Goal: Task Accomplishment & Management: Complete application form

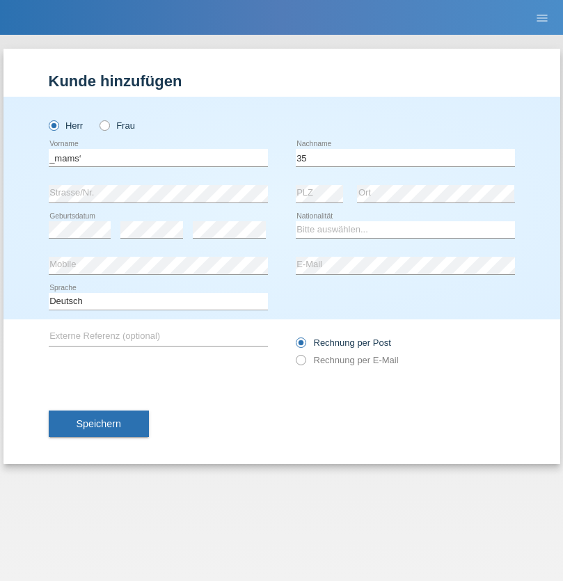
type input "35"
select select "PT"
select select "C"
select select "18"
select select "07"
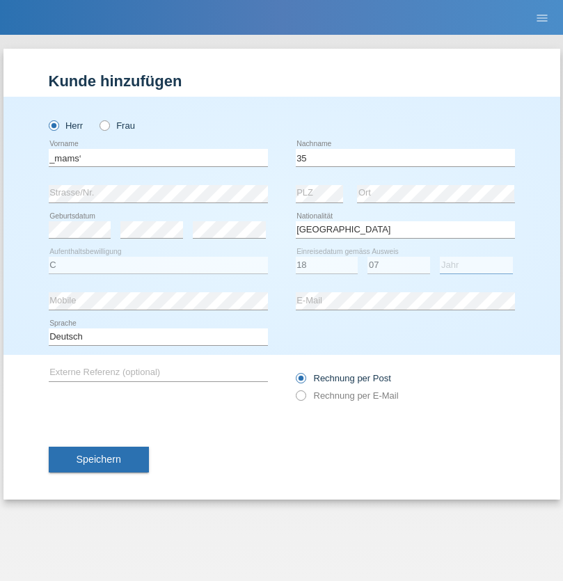
select select "2021"
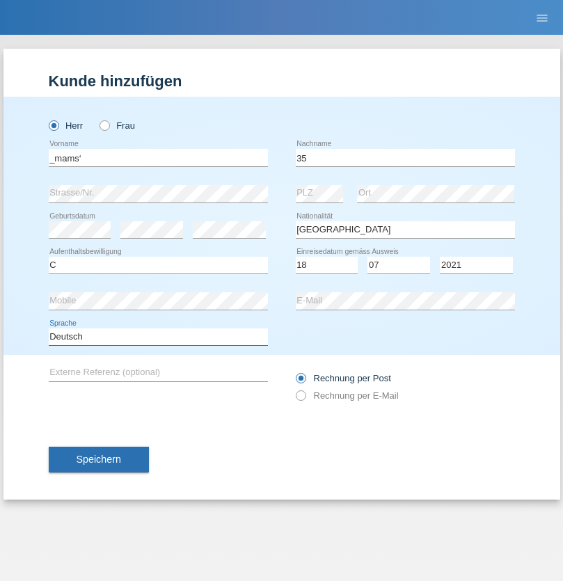
select select "en"
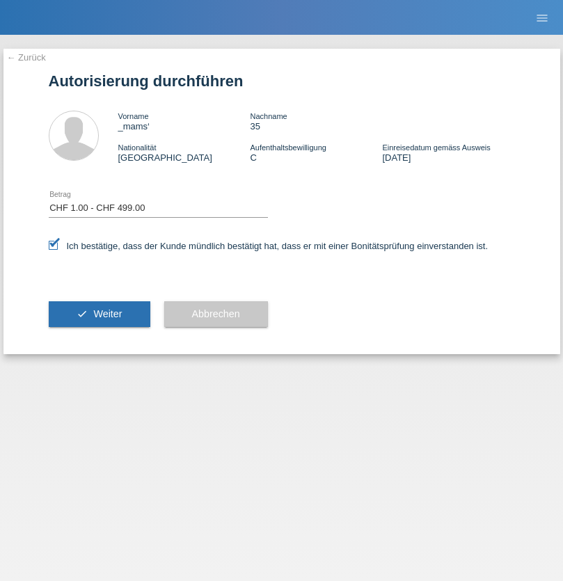
select select "1"
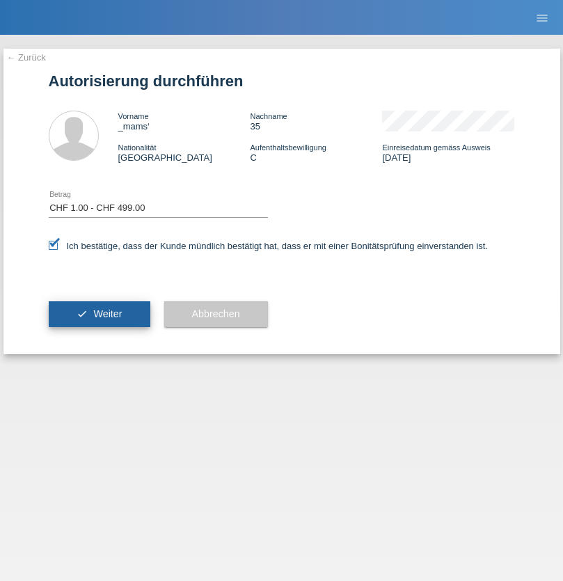
click at [99, 314] on span "Weiter" at bounding box center [107, 313] width 29 height 11
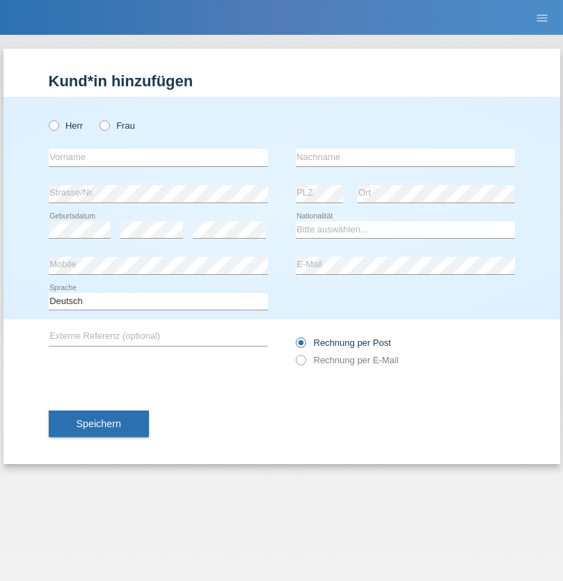
radio input "true"
click at [158, 157] on input "text" at bounding box center [158, 157] width 219 height 17
type input "Selami"
click at [405, 157] on input "text" at bounding box center [405, 157] width 219 height 17
type input "Tüysüz"
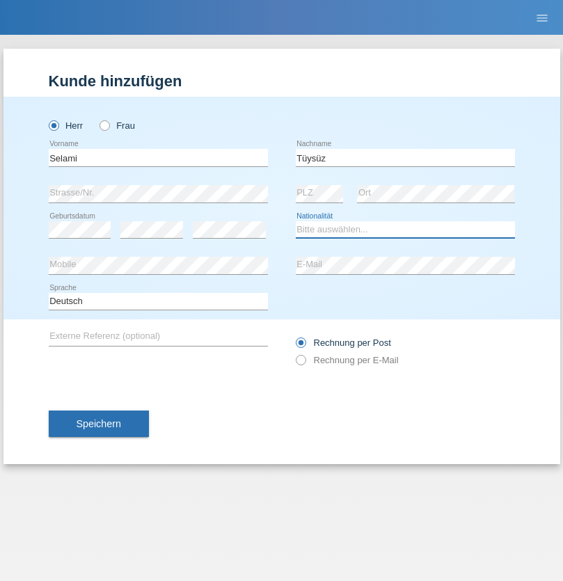
select select "TR"
select select "C"
select select "20"
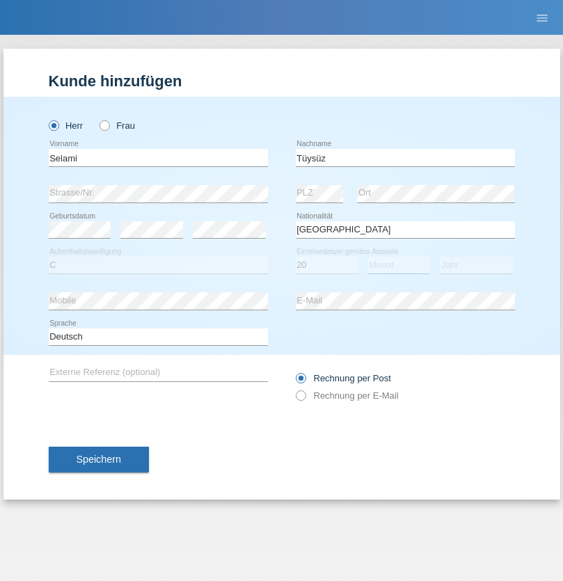
select select "12"
select select "1971"
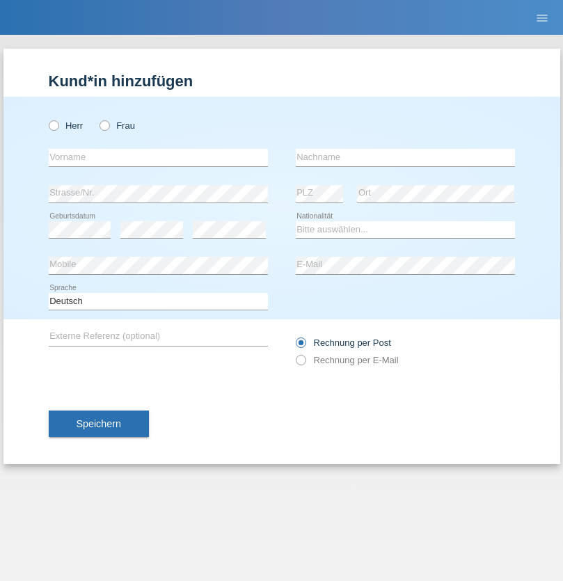
radio input "true"
click at [158, 157] on input "text" at bounding box center [158, 157] width 219 height 17
type input "[PERSON_NAME]"
click at [405, 157] on input "text" at bounding box center [405, 157] width 219 height 17
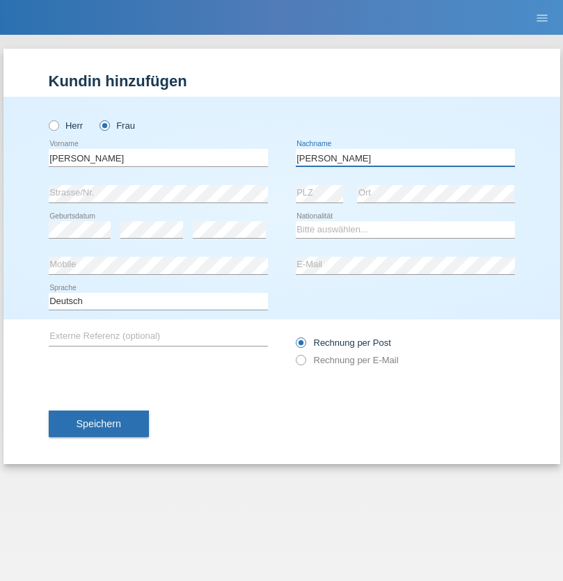
type input "[PERSON_NAME]"
select select "CH"
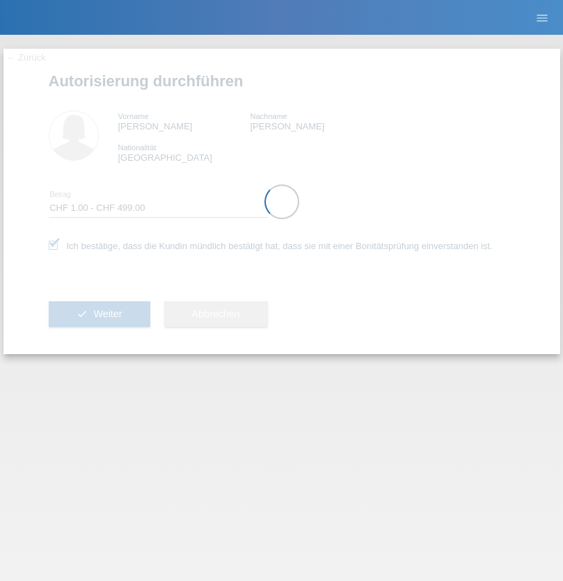
select select "1"
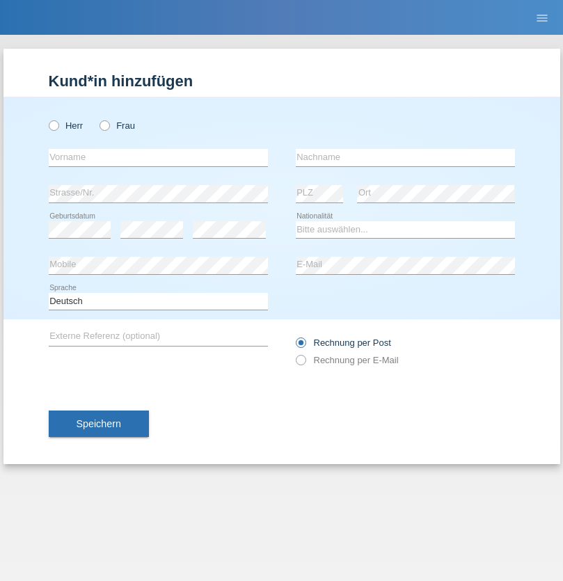
radio input "true"
click at [158, 157] on input "text" at bounding box center [158, 157] width 219 height 17
type input "kelmendi"
click at [405, 157] on input "text" at bounding box center [405, 157] width 219 height 17
type input "Edona"
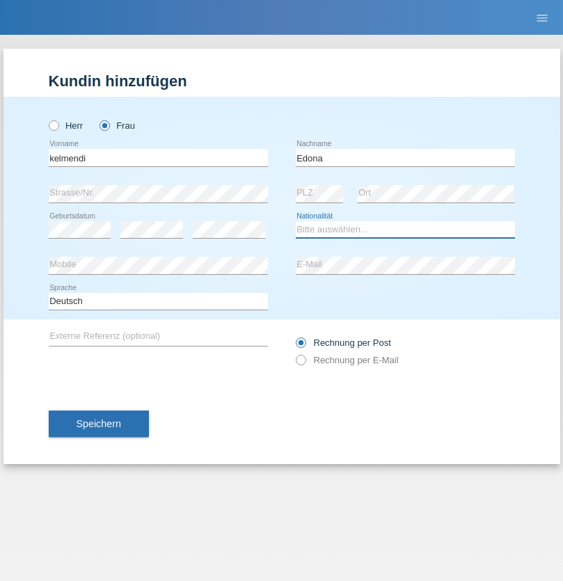
select select "XK"
select select "C"
select select "22"
select select "09"
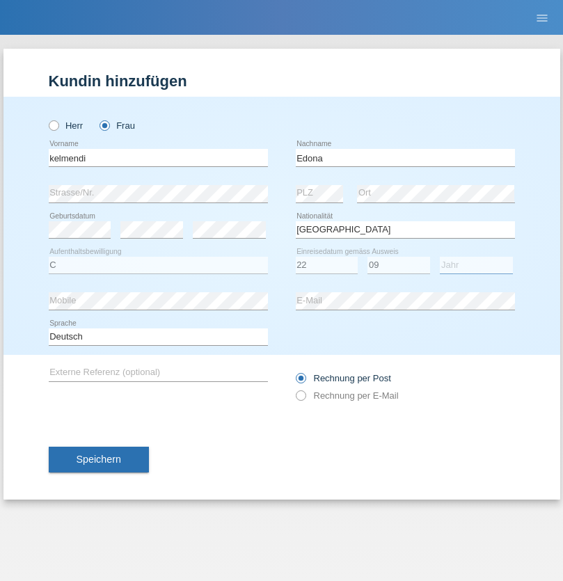
select select "2021"
